Goal: Task Accomplishment & Management: Use online tool/utility

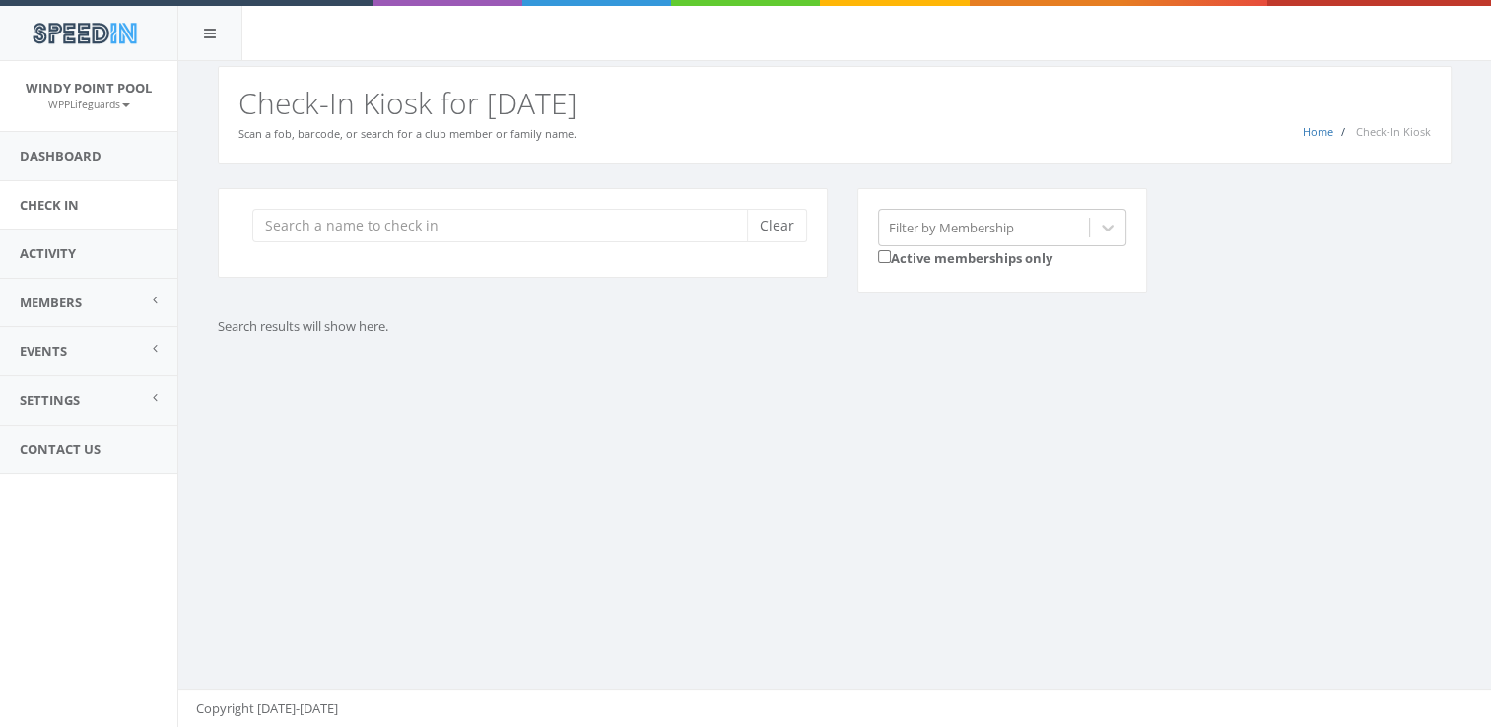
click at [402, 225] on input "search" at bounding box center [506, 225] width 509 height 33
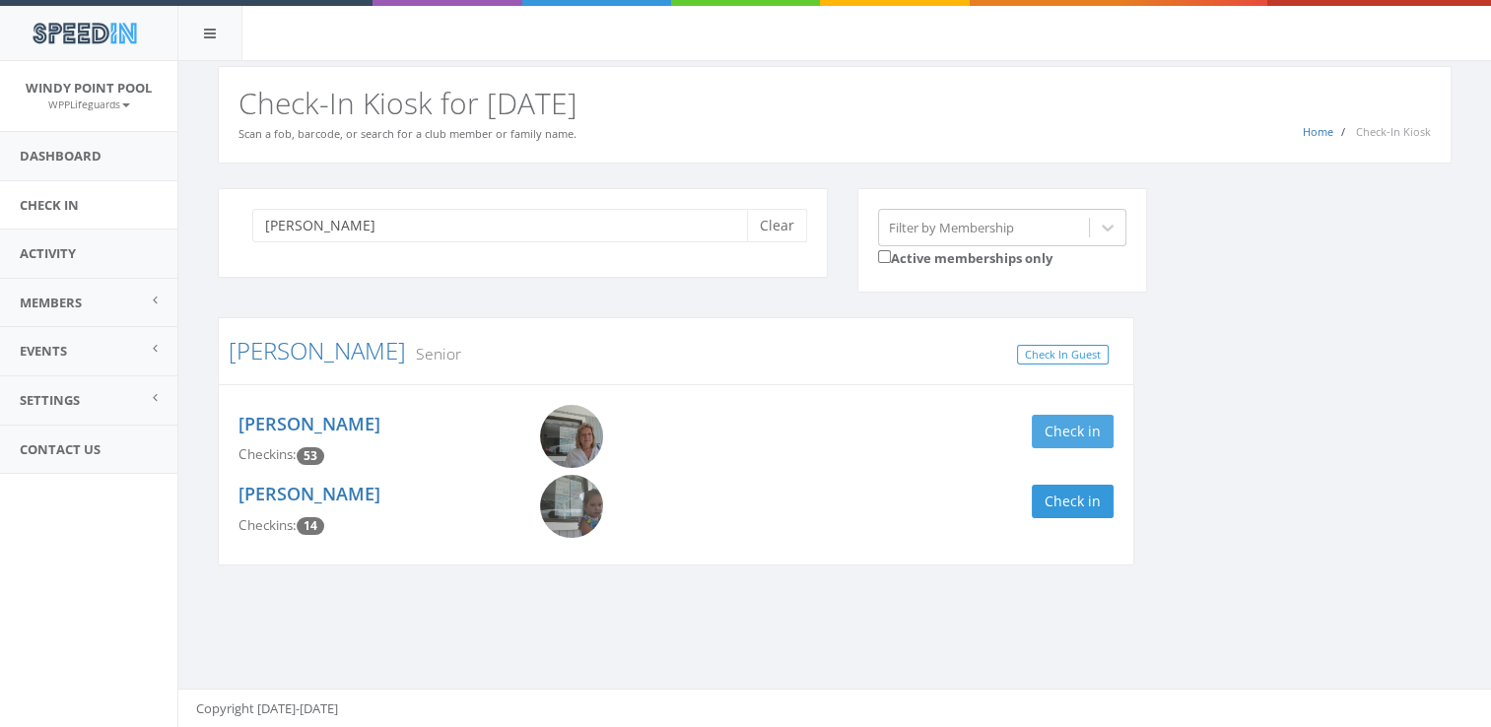
type input "[PERSON_NAME]"
click at [1077, 435] on button "Check in" at bounding box center [1073, 431] width 82 height 33
click at [1080, 491] on button "Check in" at bounding box center [1073, 501] width 82 height 33
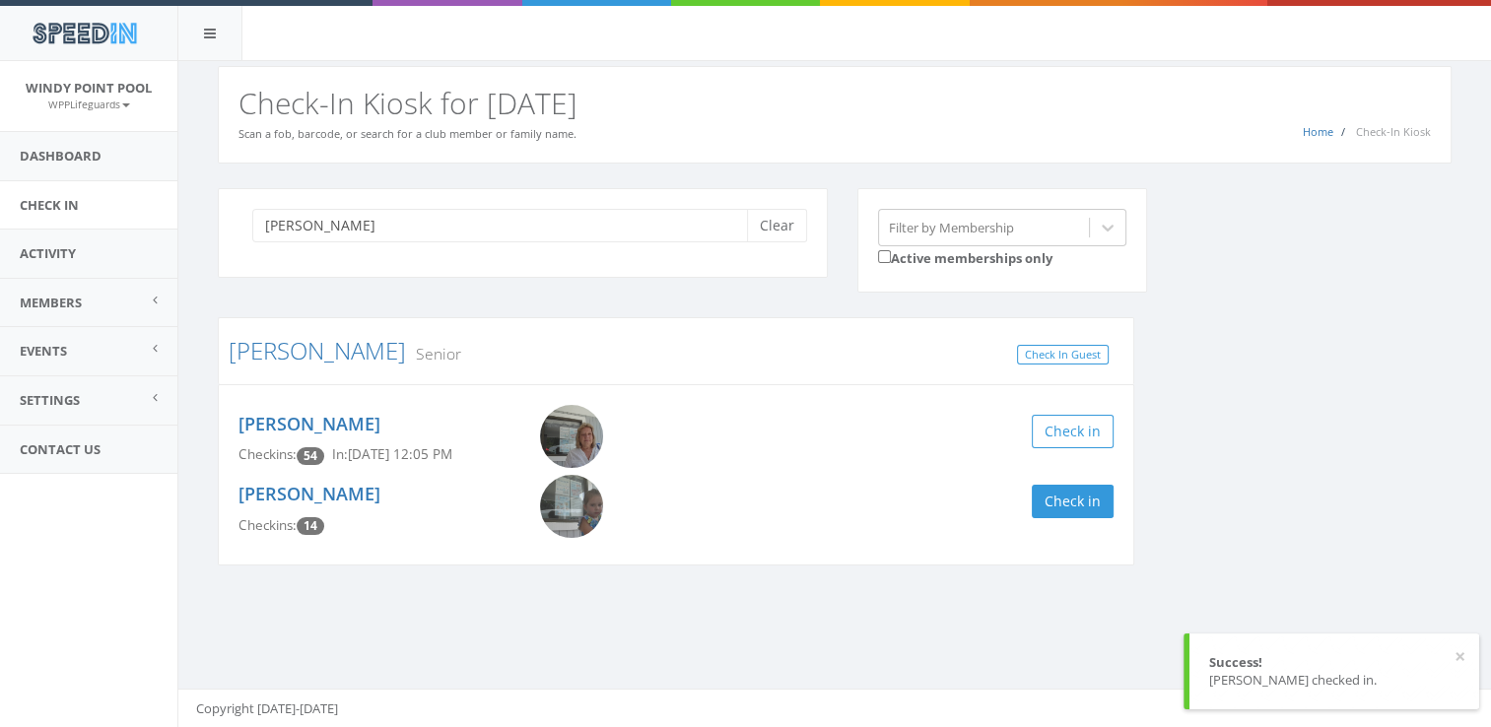
click at [1210, 476] on div "[PERSON_NAME] Clear Filter by Membership Active memberships only [PERSON_NAME] …" at bounding box center [834, 389] width 1263 height 402
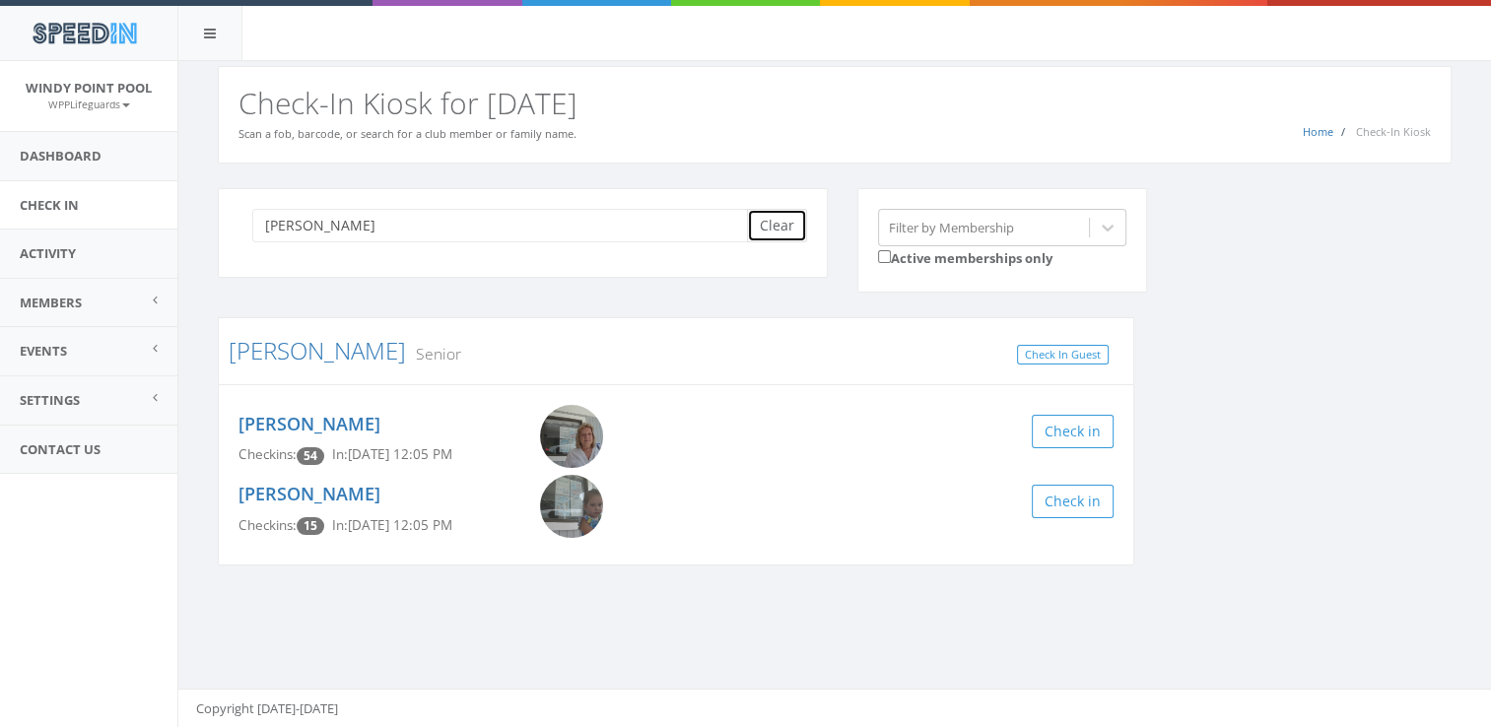
click at [784, 222] on button "Clear" at bounding box center [777, 225] width 60 height 33
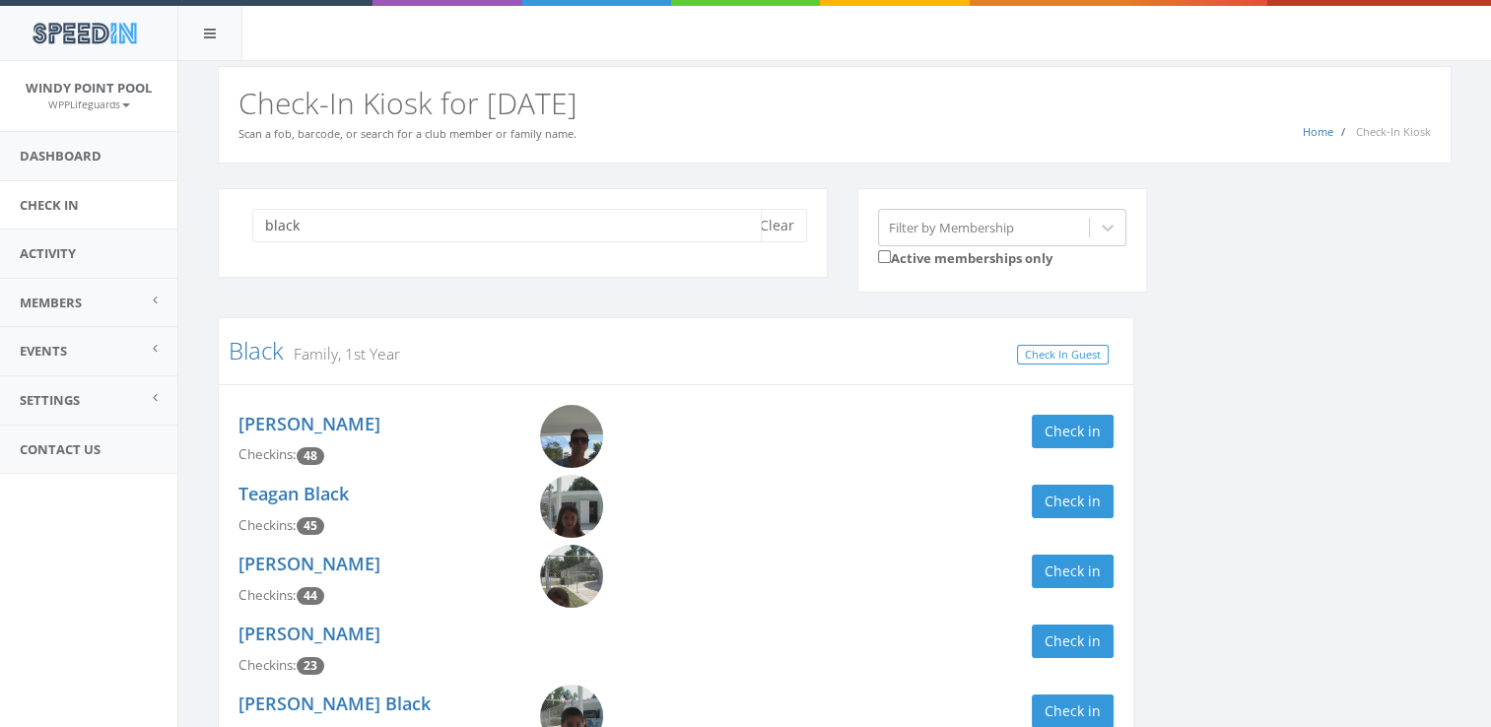
scroll to position [73, 0]
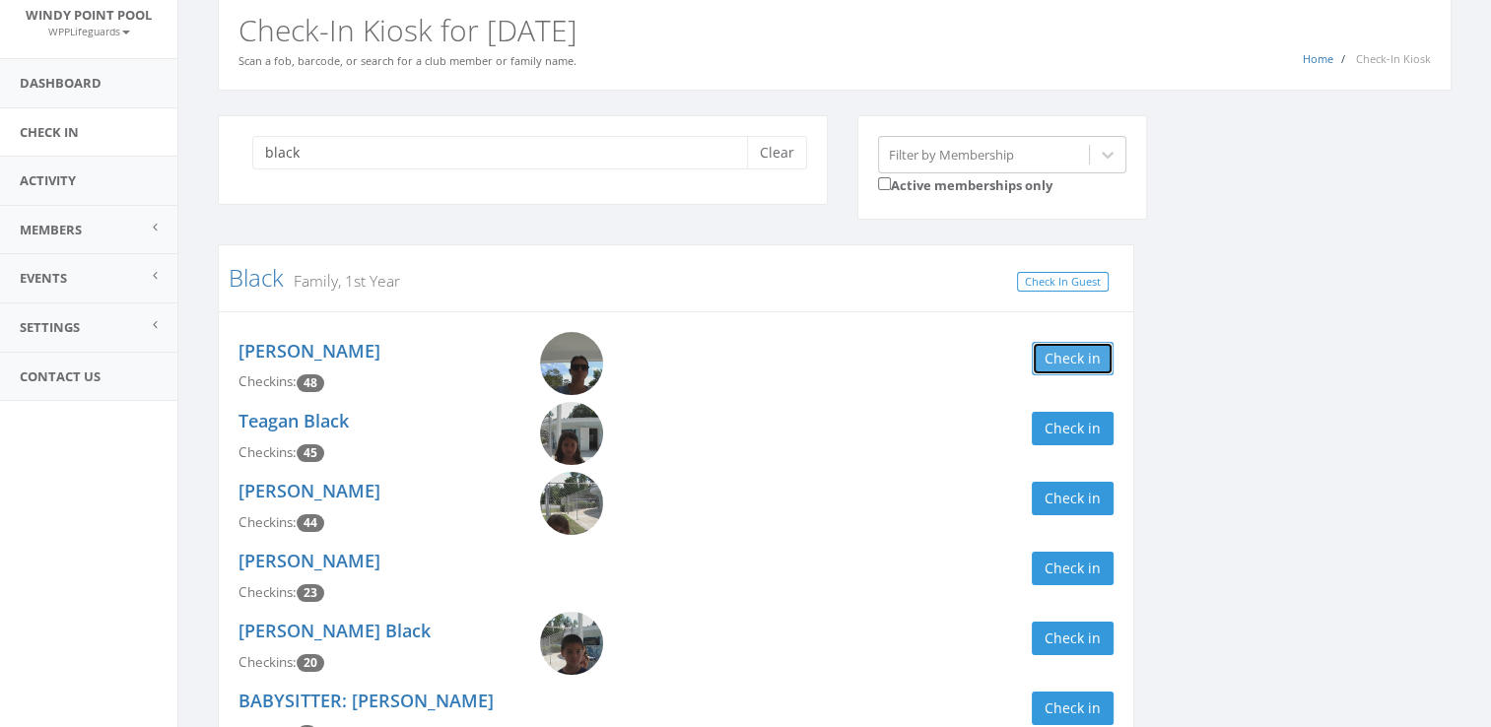
click at [1065, 349] on button "Check in" at bounding box center [1073, 358] width 82 height 33
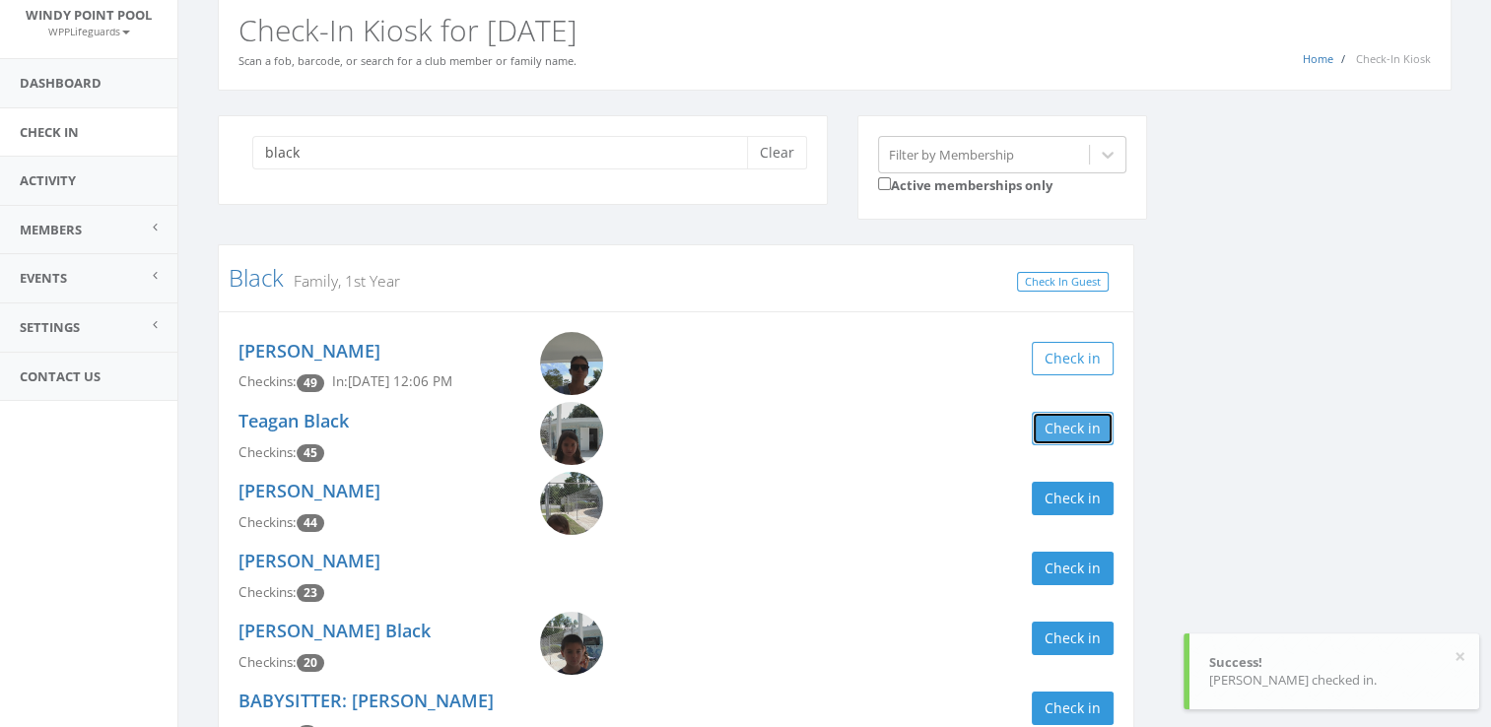
click at [1060, 415] on button "Check in" at bounding box center [1073, 428] width 82 height 33
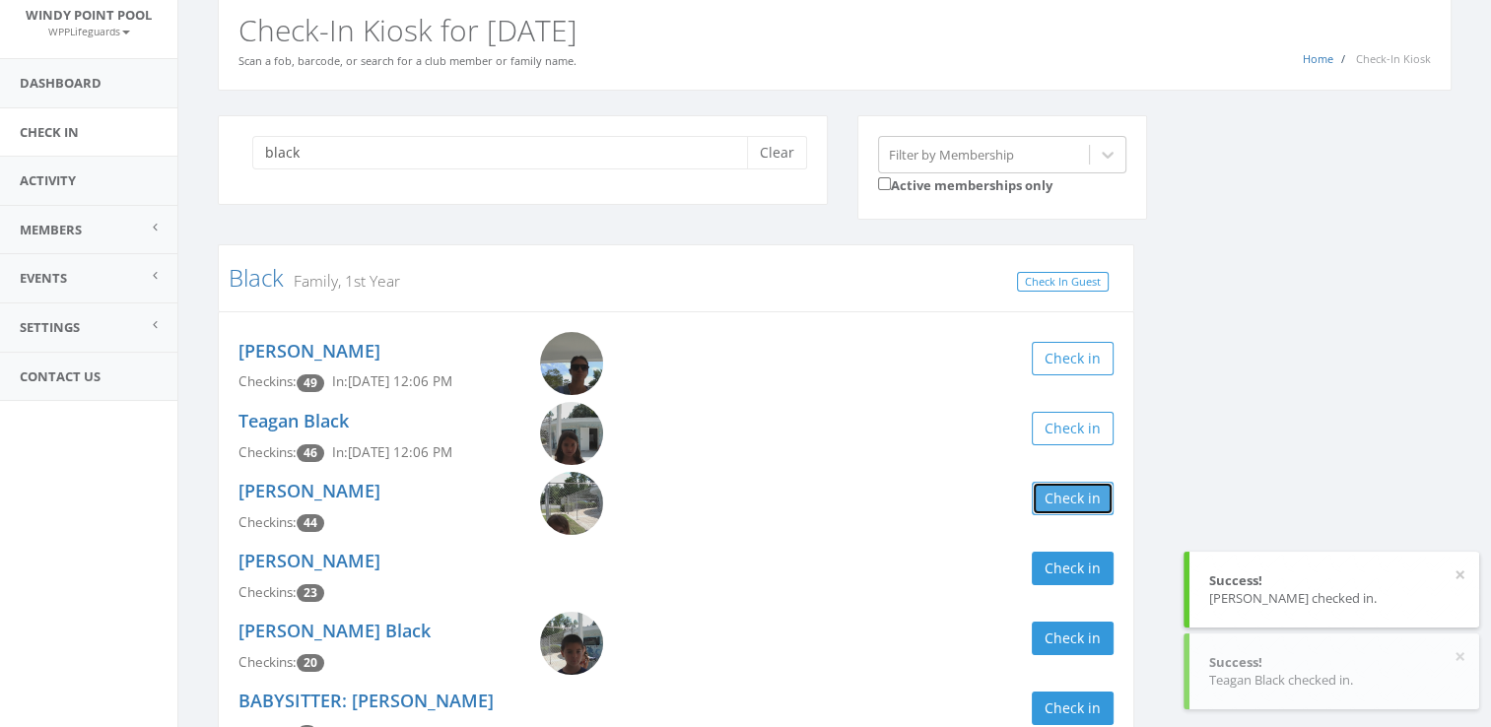
click at [1055, 498] on button "Check in" at bounding box center [1073, 498] width 82 height 33
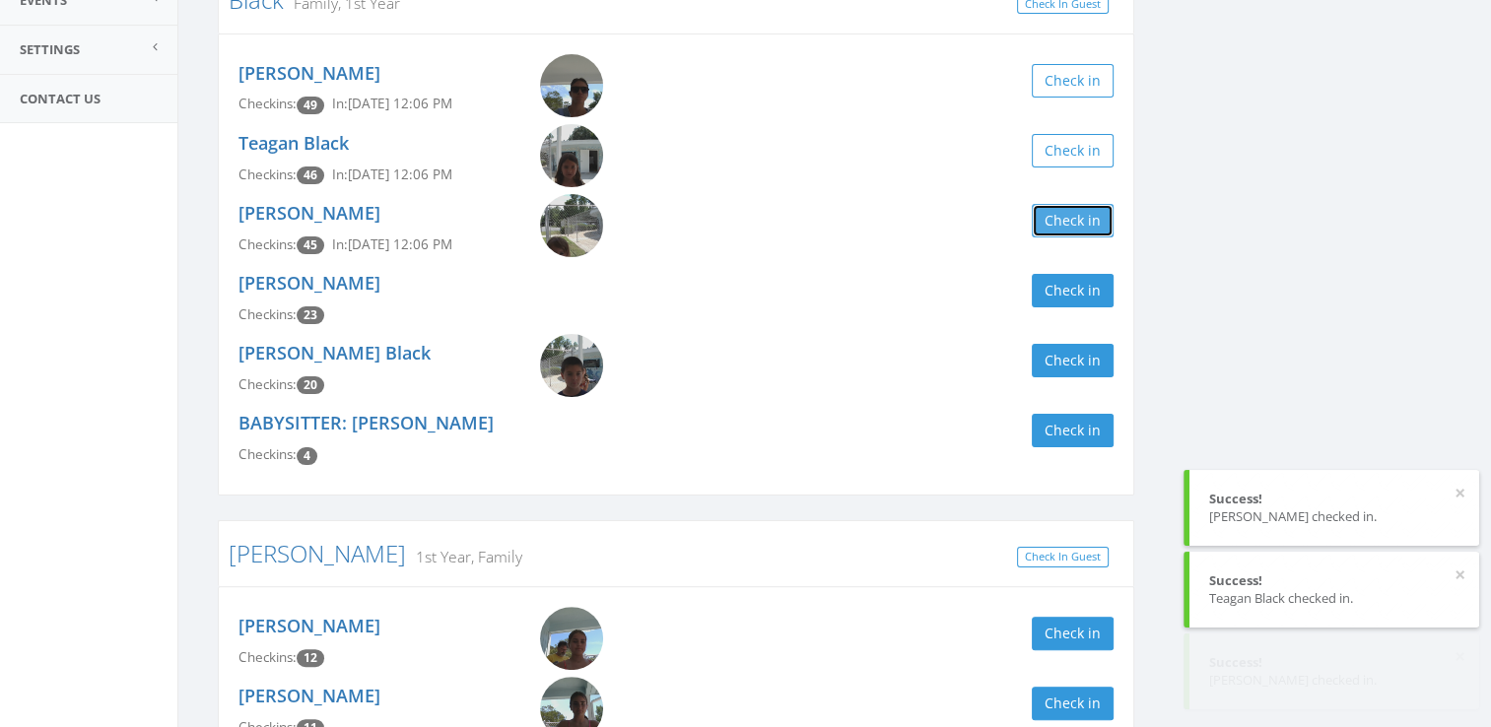
scroll to position [353, 0]
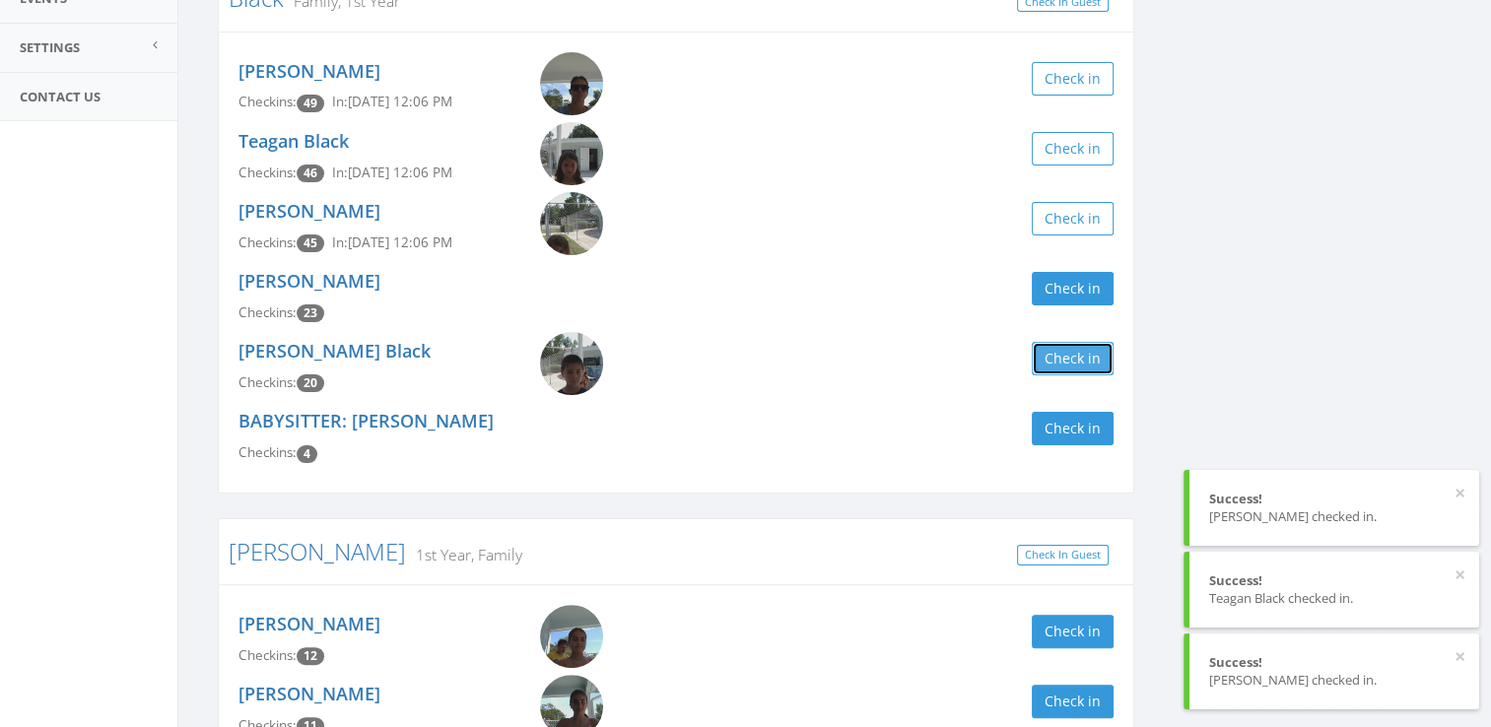
click at [1080, 356] on button "Check in" at bounding box center [1073, 358] width 82 height 33
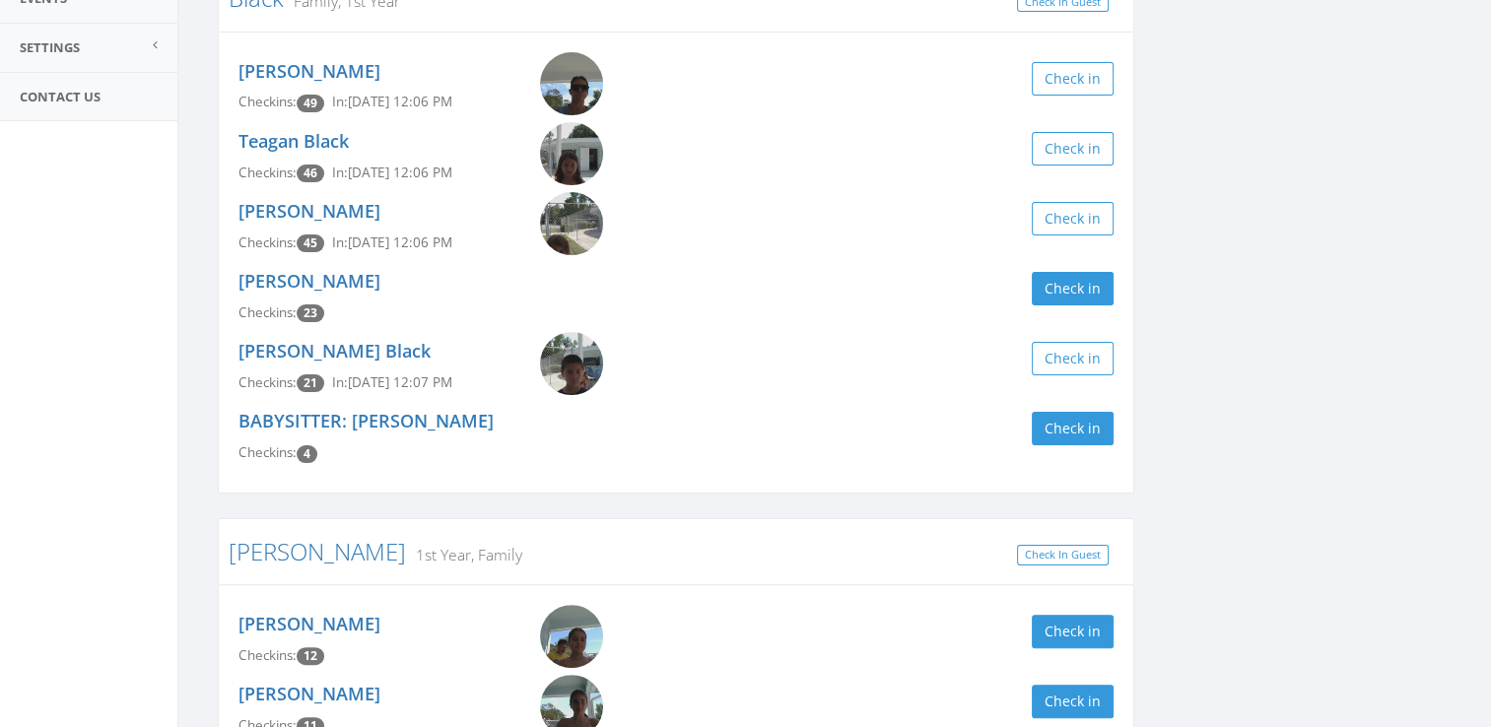
scroll to position [0, 0]
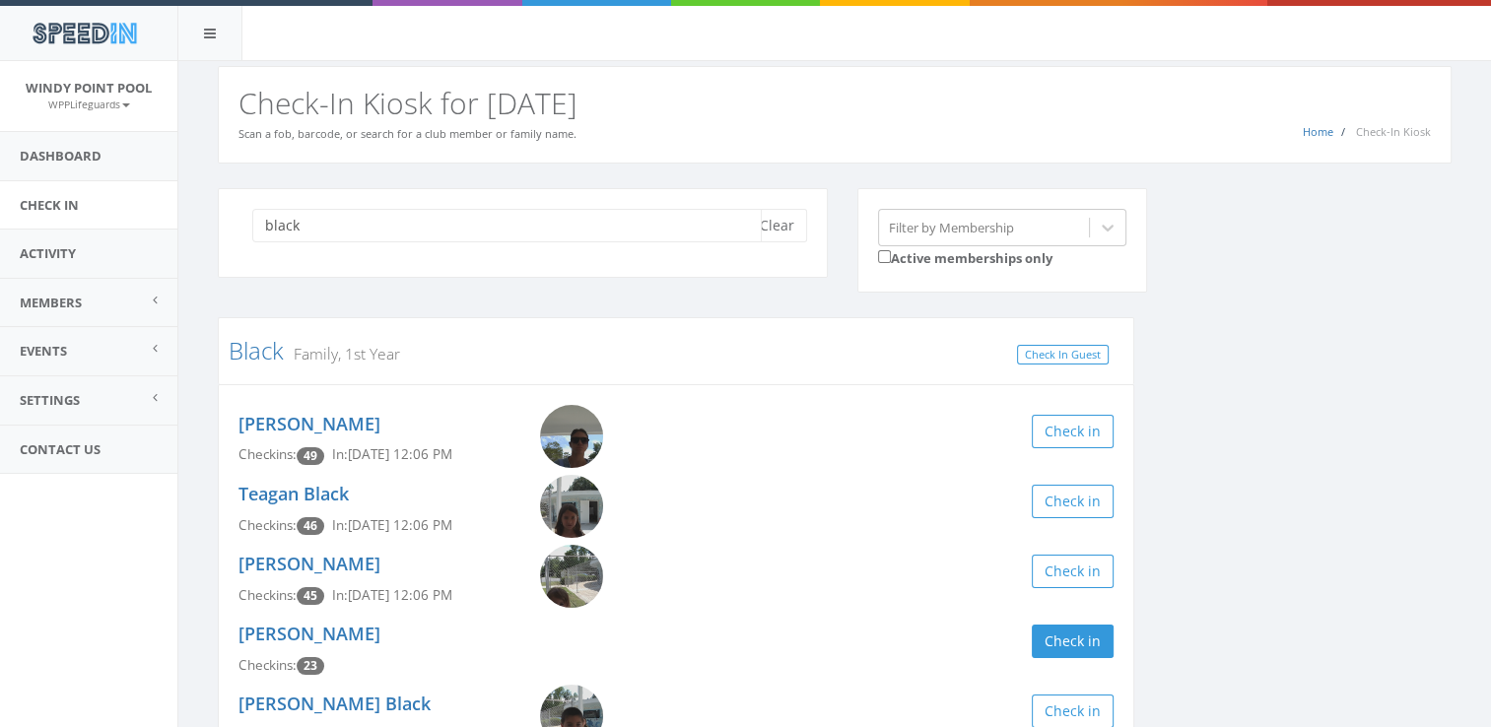
click at [355, 209] on input "black" at bounding box center [506, 225] width 509 height 33
type input "b"
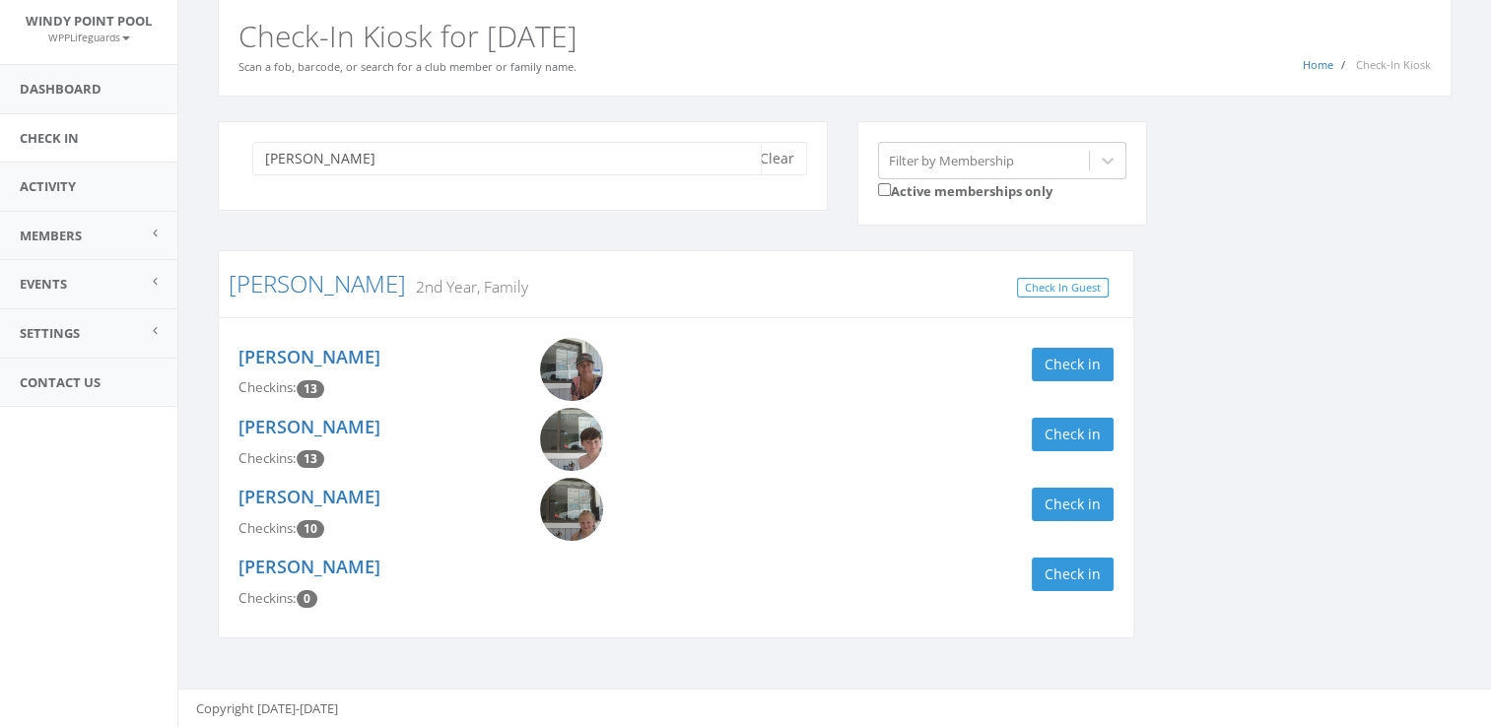
scroll to position [66, 0]
type input "[PERSON_NAME]"
click at [1083, 365] on button "Check in" at bounding box center [1073, 365] width 82 height 33
click at [1103, 429] on button "Check in" at bounding box center [1073, 435] width 82 height 33
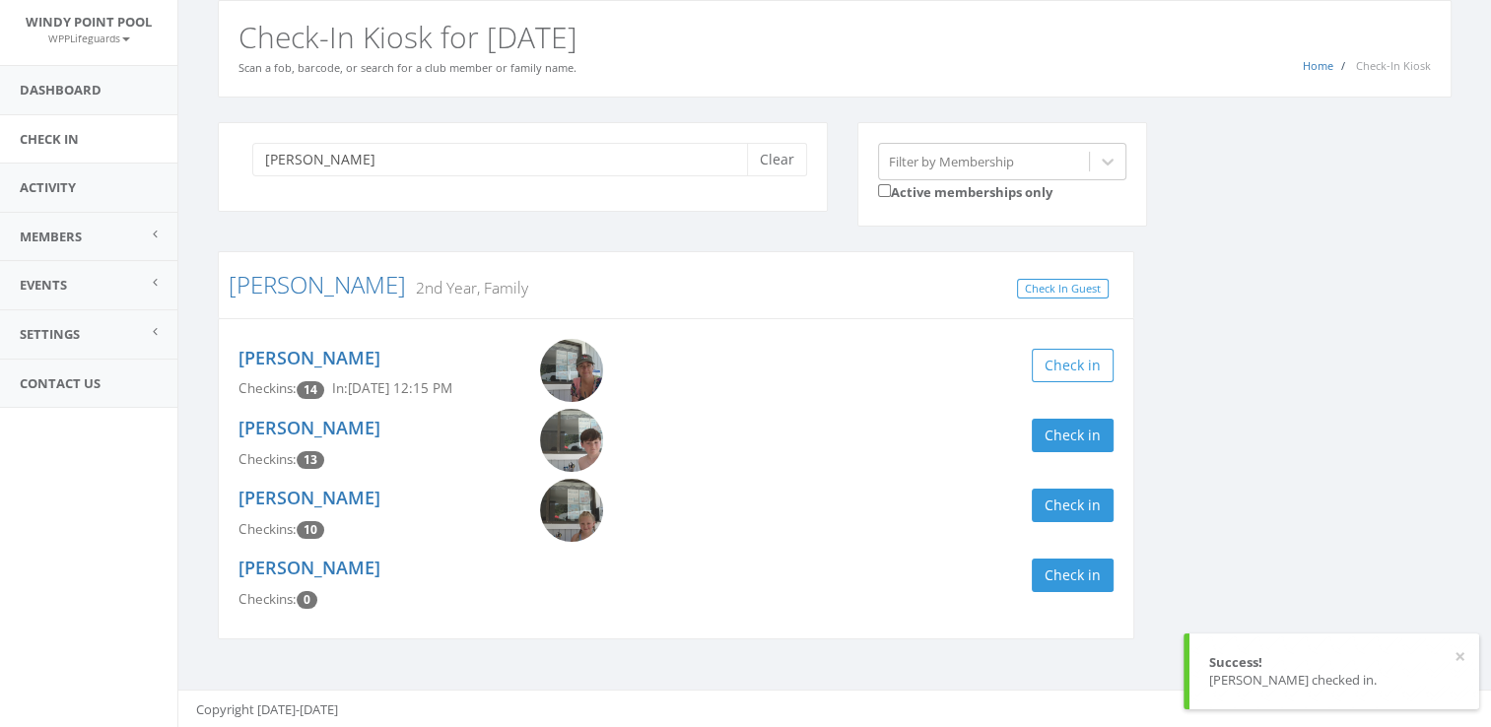
click at [1094, 471] on div "[PERSON_NAME] Checkins: 13 Check in" at bounding box center [676, 444] width 904 height 70
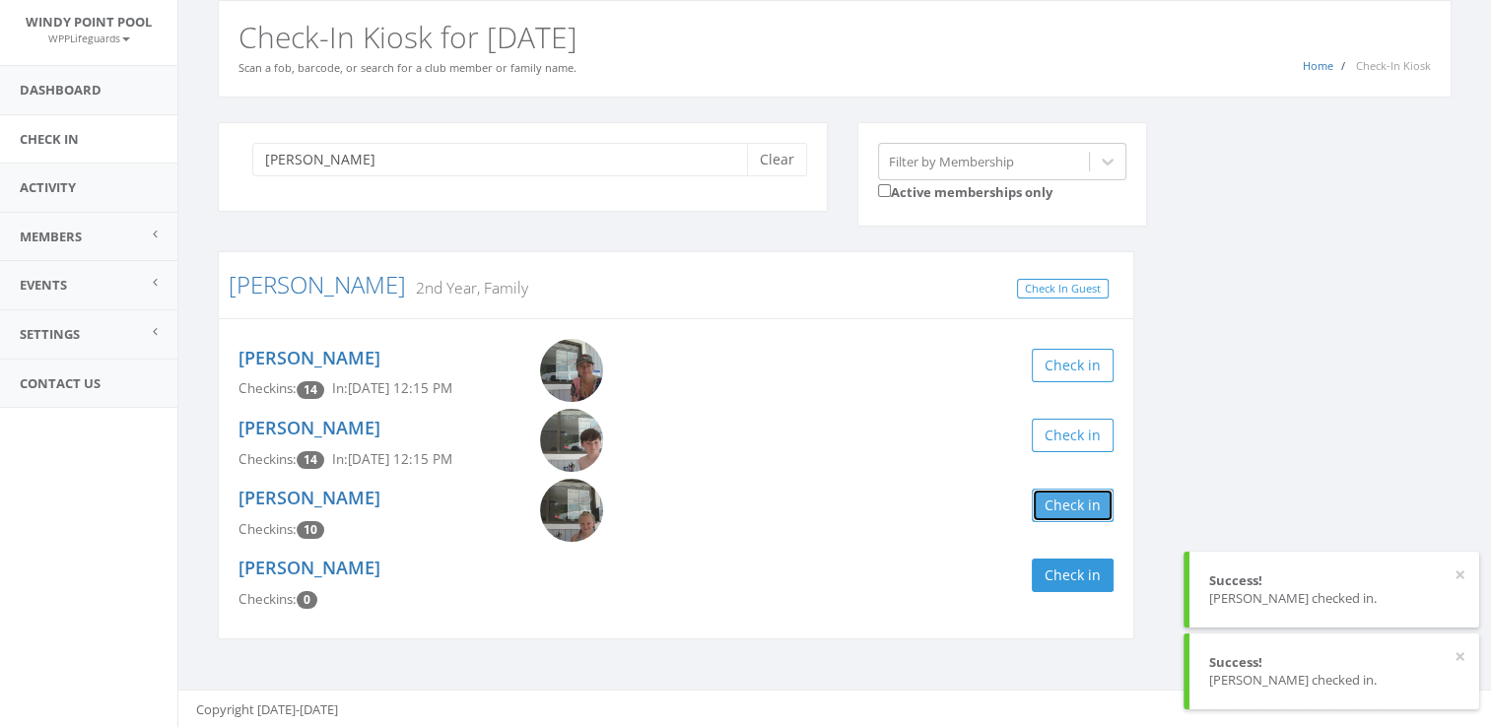
click at [1066, 518] on button "Check in" at bounding box center [1073, 505] width 82 height 33
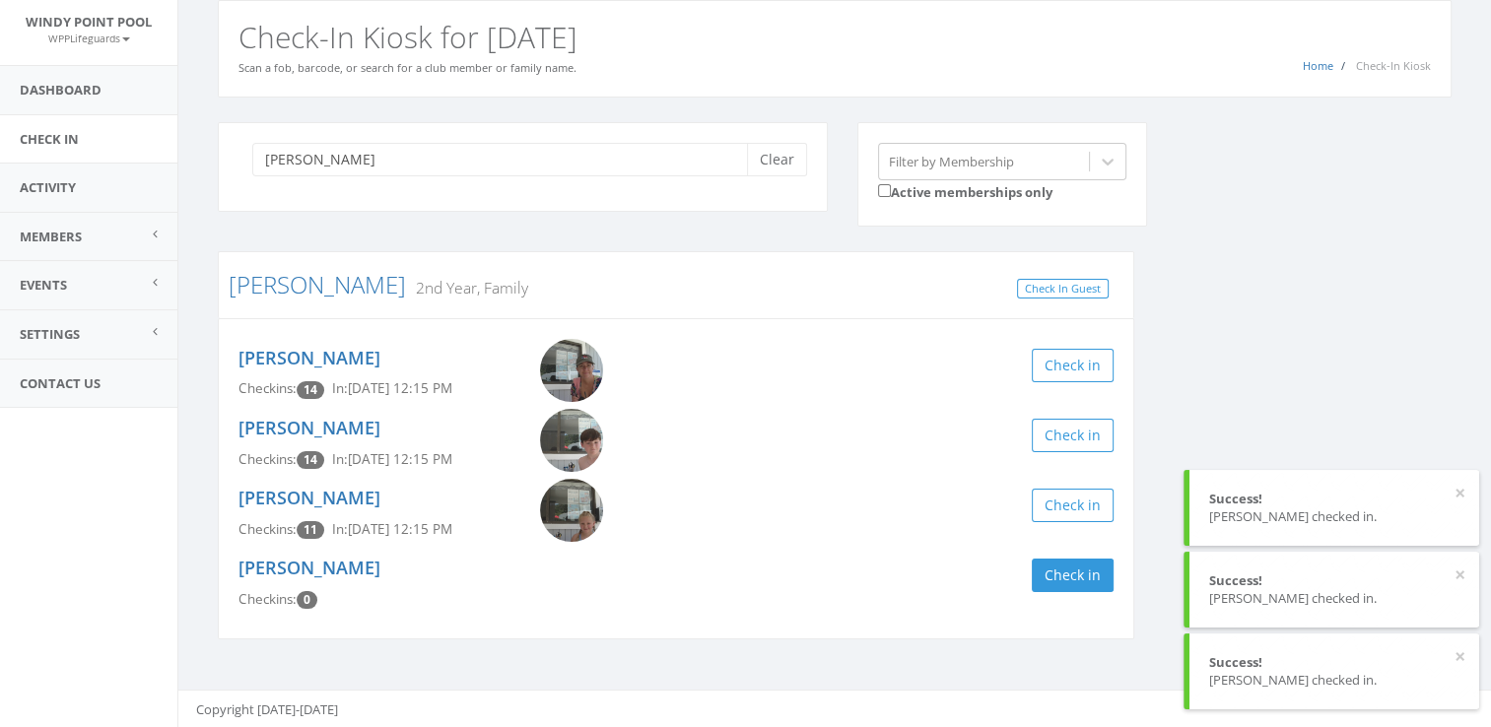
click at [1268, 418] on div "[PERSON_NAME] Clear Filter by Membership Active memberships only [PERSON_NAME] …" at bounding box center [834, 393] width 1263 height 543
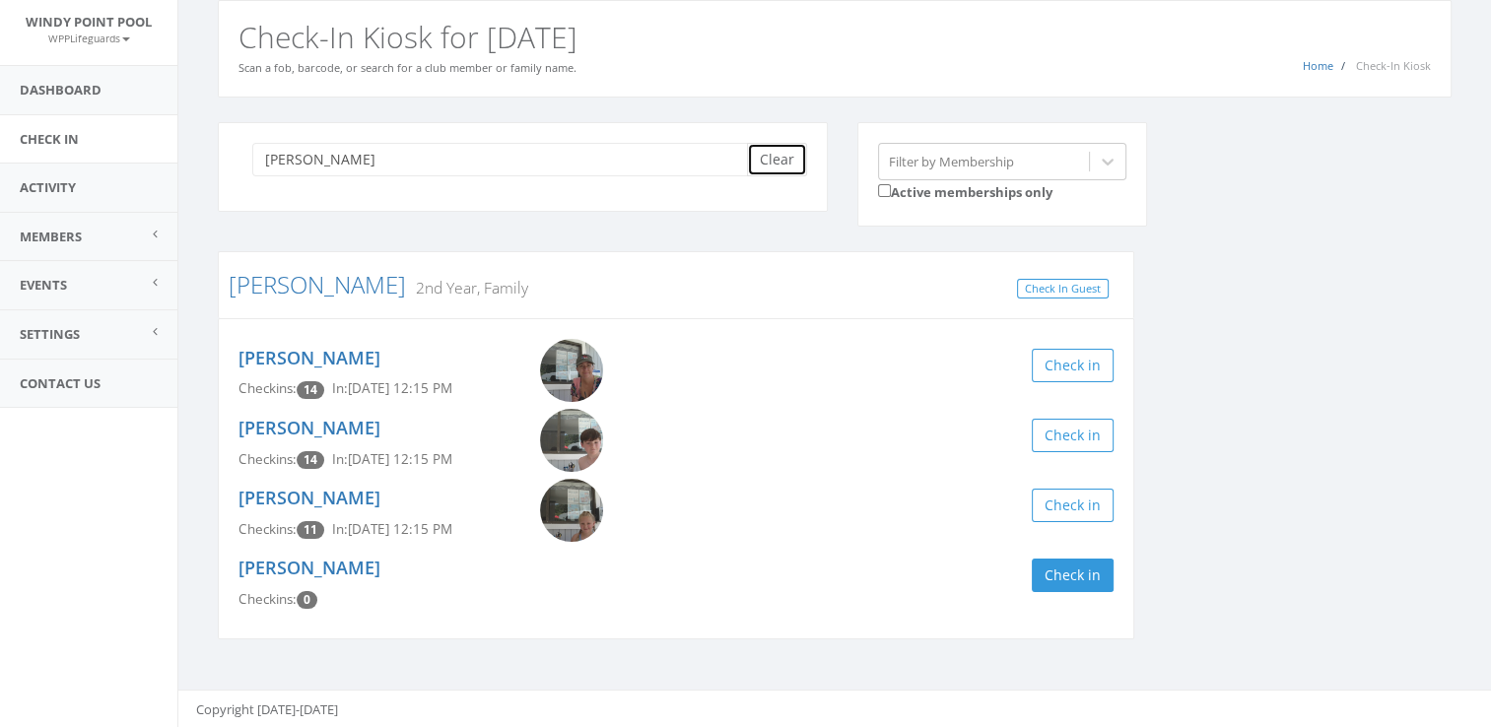
click at [765, 152] on button "Clear" at bounding box center [777, 159] width 60 height 33
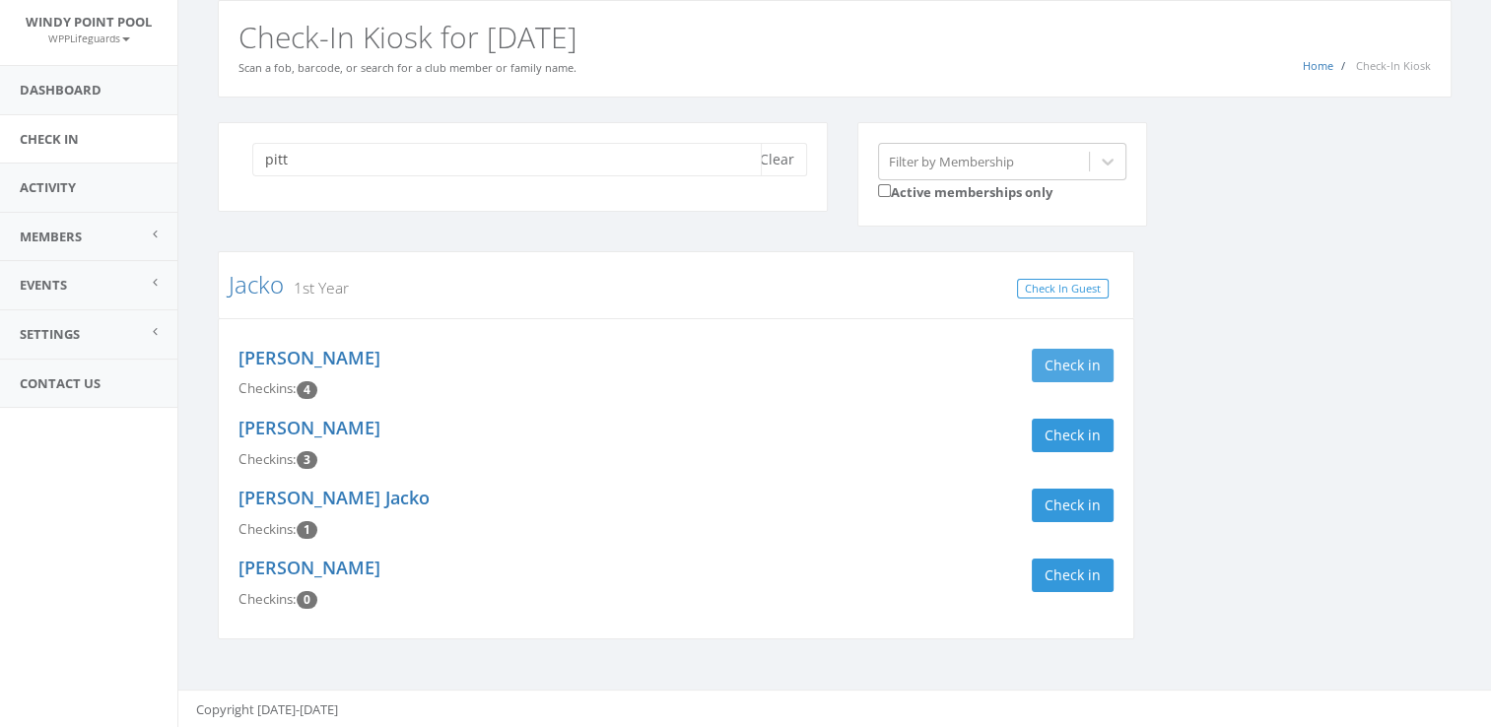
type input "pitt"
click at [1057, 368] on button "Check in" at bounding box center [1073, 365] width 82 height 33
click at [1068, 428] on button "Check in" at bounding box center [1073, 435] width 82 height 33
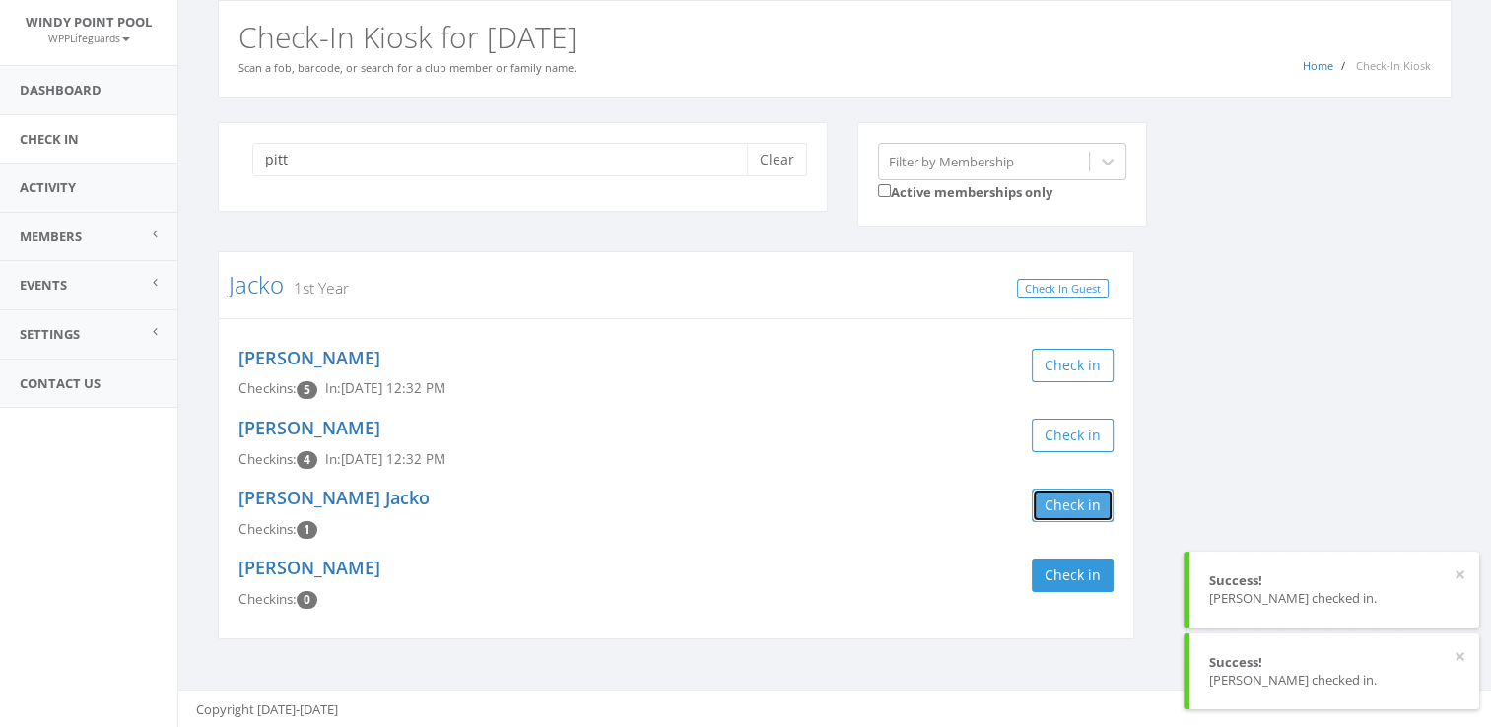
click at [1062, 495] on button "Check in" at bounding box center [1073, 505] width 82 height 33
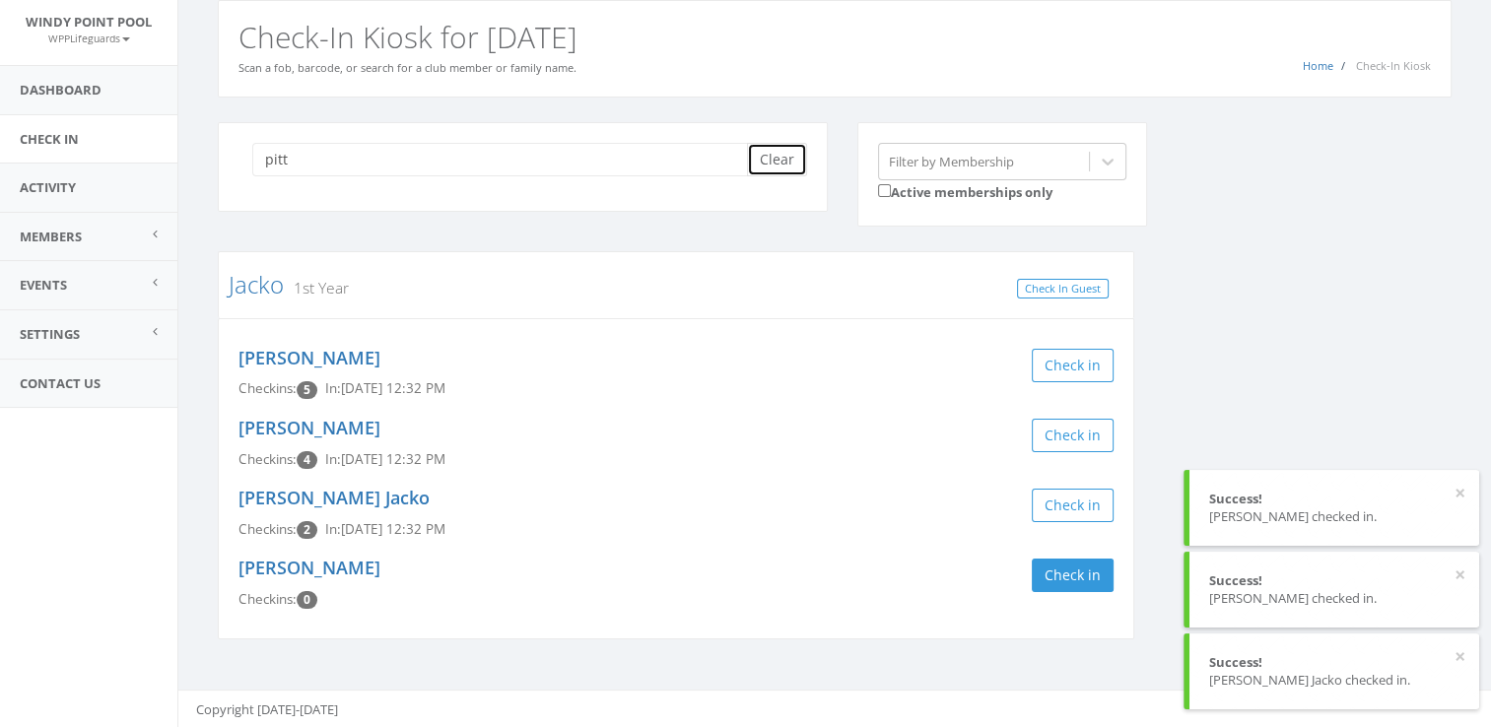
click at [769, 153] on button "Clear" at bounding box center [777, 159] width 60 height 33
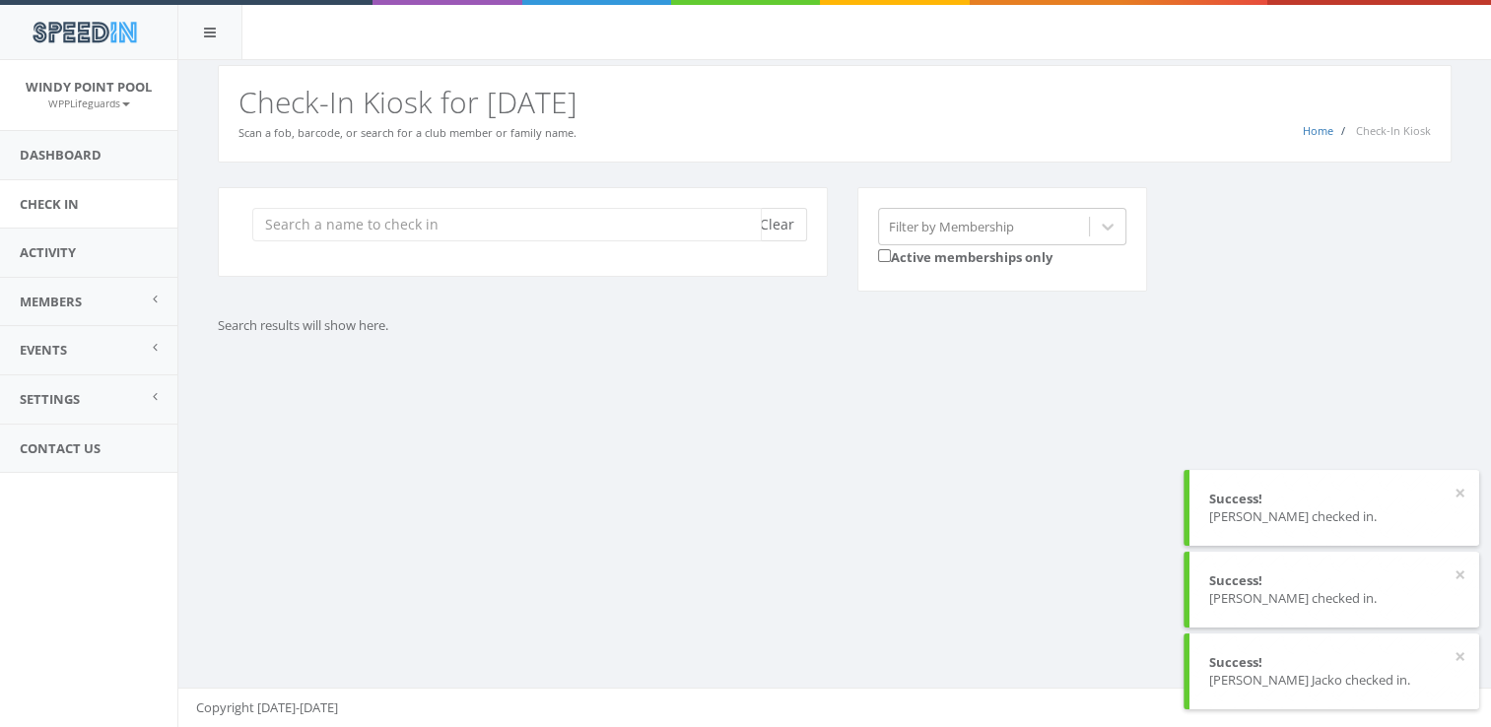
scroll to position [0, 0]
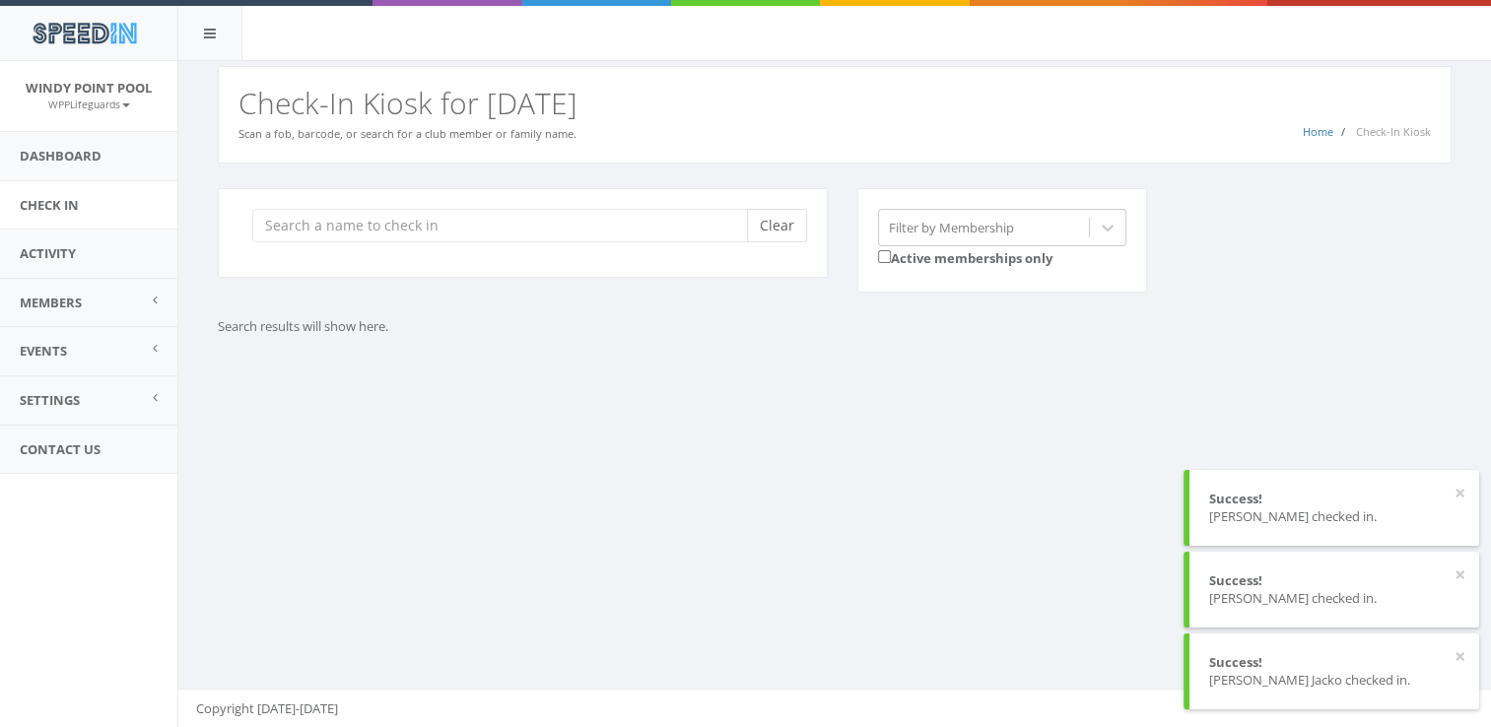
click at [769, 153] on div "Home Check-In Kiosk Check-In Kiosk for [DATE] Scan a fob, barcode, or search fo…" at bounding box center [835, 115] width 1234 height 98
